Goal: Find specific page/section: Find specific page/section

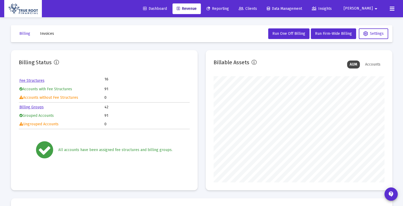
scroll to position [106, 171]
click at [257, 10] on span "Clients" at bounding box center [248, 8] width 18 height 5
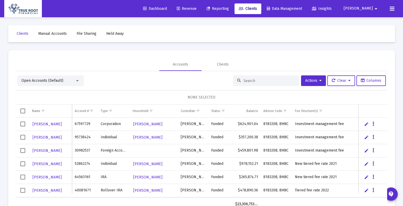
click at [247, 82] on input at bounding box center [270, 81] width 52 height 5
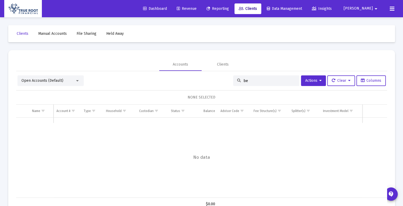
type input "b"
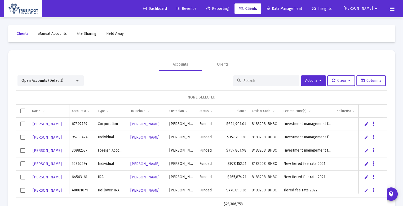
click at [197, 48] on div "Clients Manual Accounts File Sharing Held Away Accounts Clients Open Accounts (…" at bounding box center [202, 121] width 398 height 209
click at [201, 13] on link "Revenue" at bounding box center [187, 8] width 28 height 11
